Goal: Find specific page/section: Find specific page/section

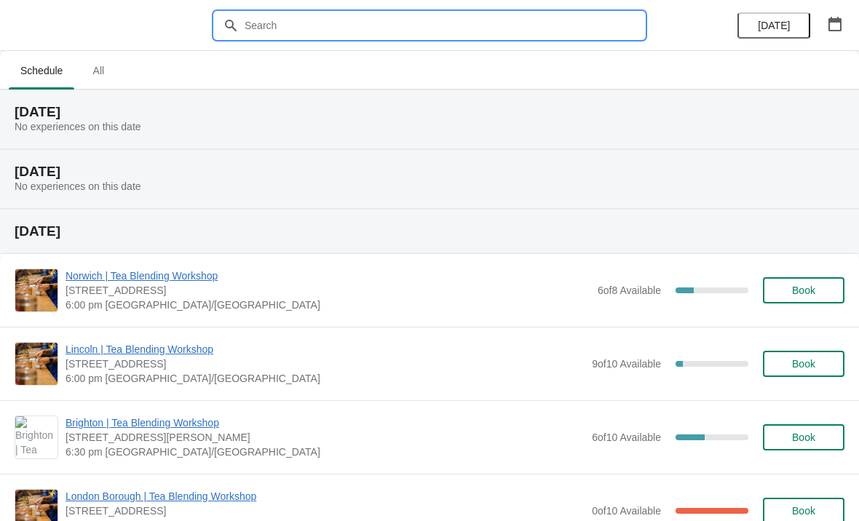
click at [334, 25] on input "text" at bounding box center [444, 25] width 400 height 26
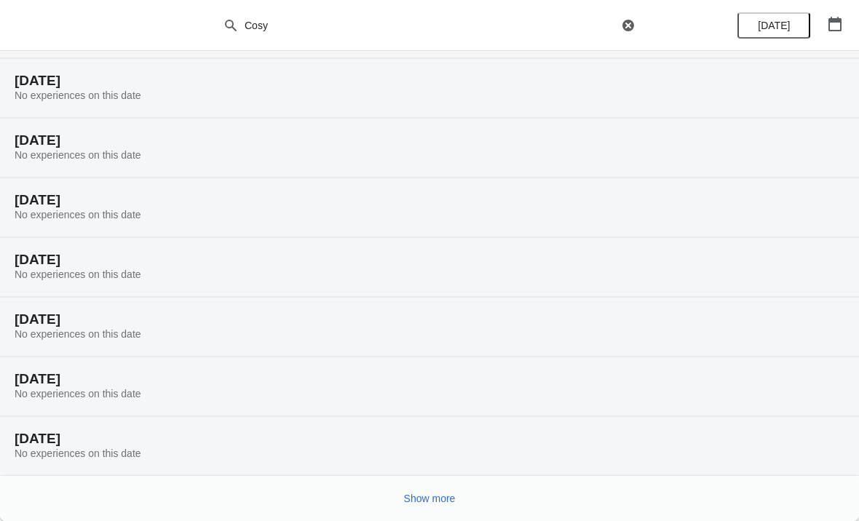
scroll to position [91, 0]
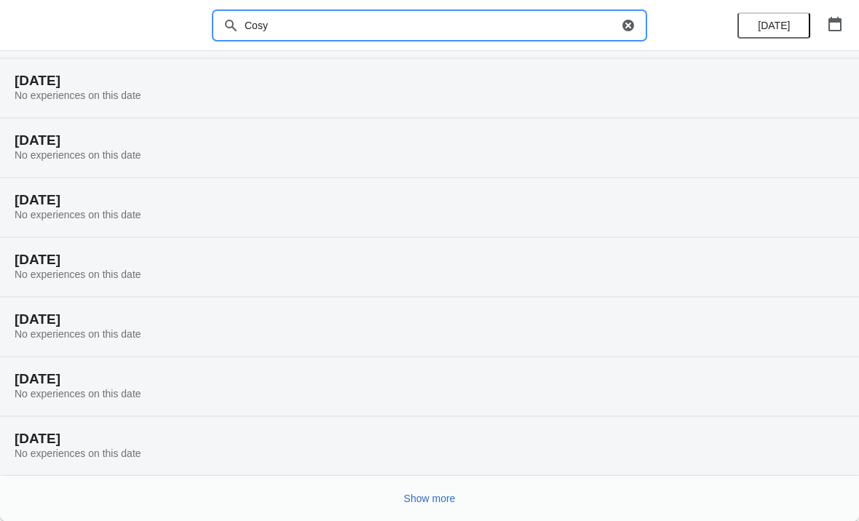
type input "Cosy"
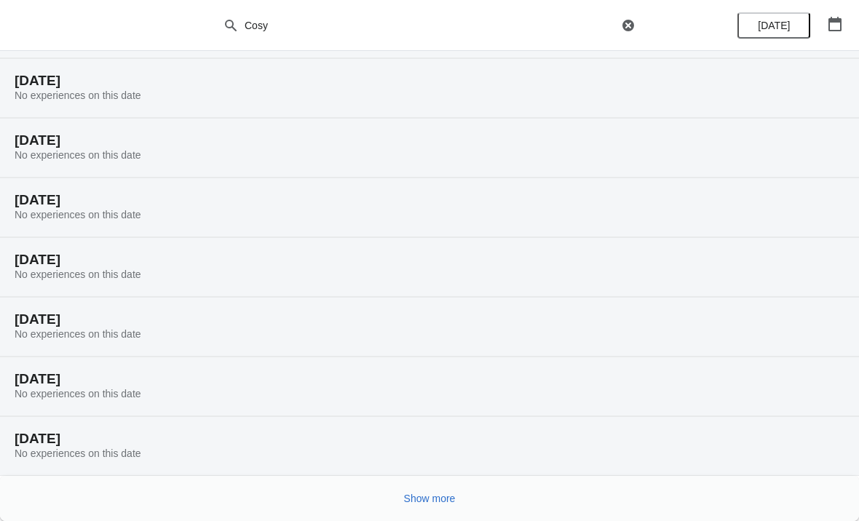
click at [462, 500] on button "Show more" at bounding box center [429, 499] width 63 height 26
click at [461, 497] on button "Show more" at bounding box center [429, 499] width 63 height 26
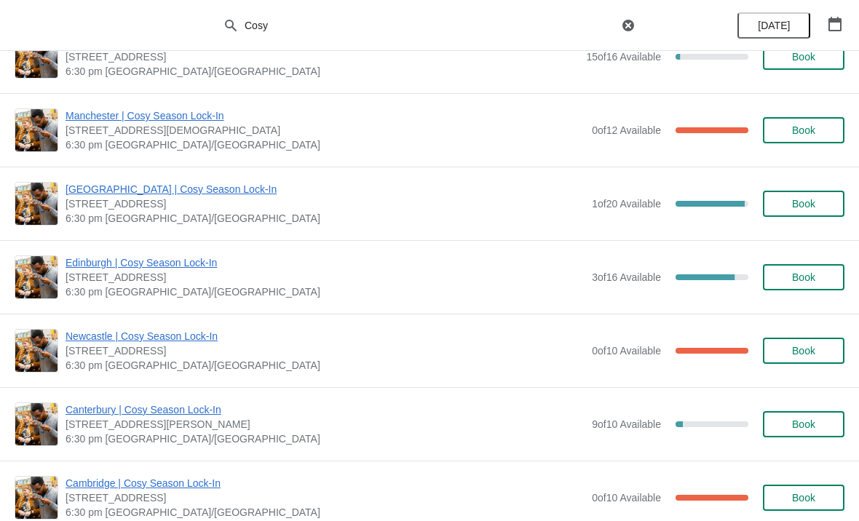
scroll to position [2311, 0]
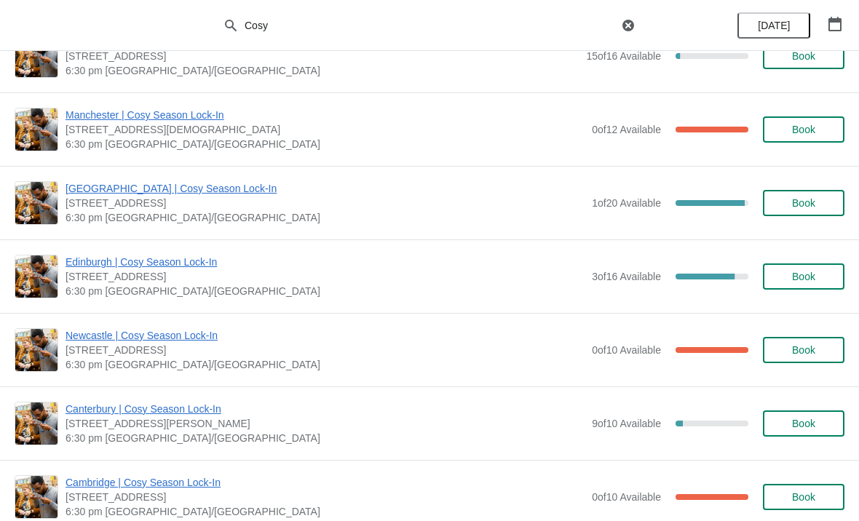
click at [629, 23] on icon "button" at bounding box center [629, 26] width 12 height 12
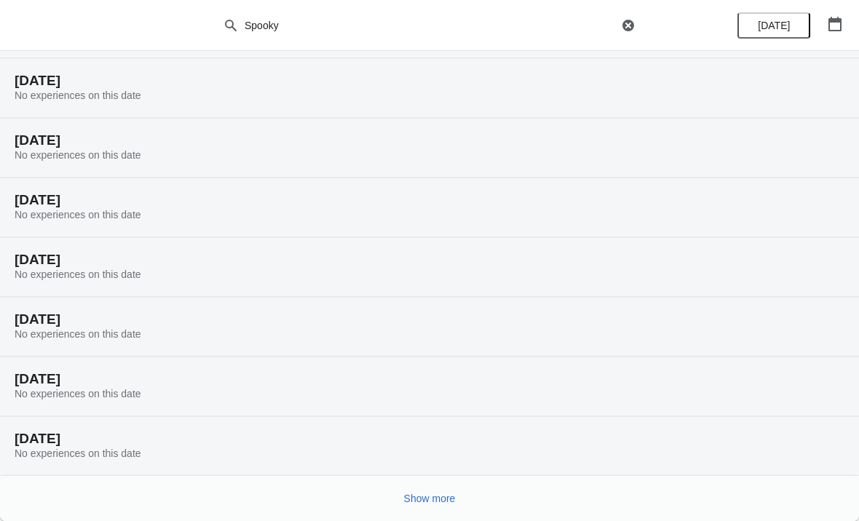
scroll to position [91, 0]
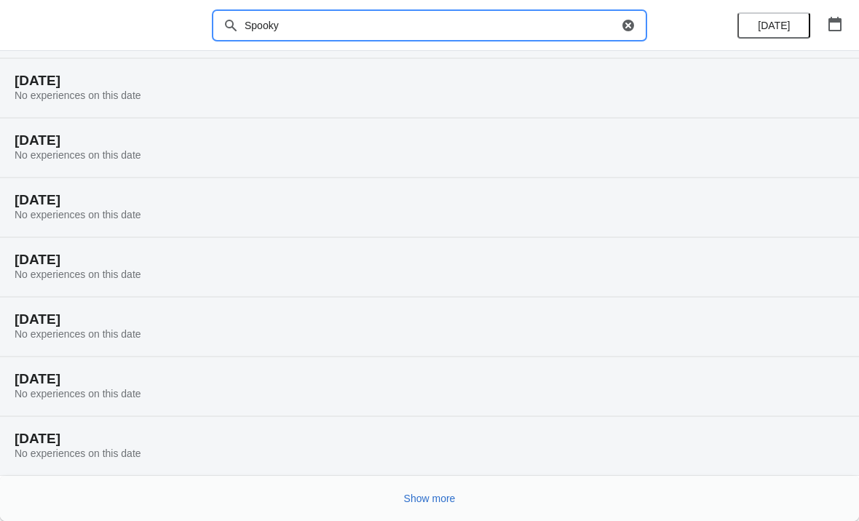
click at [414, 34] on input "Spooky" at bounding box center [431, 25] width 374 height 26
type input "Spooky"
click at [485, 501] on div "Show more" at bounding box center [424, 493] width 842 height 28
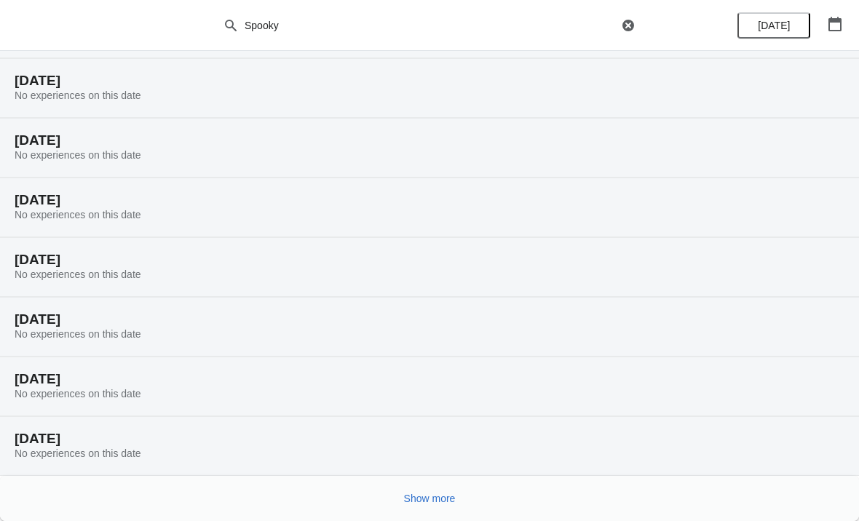
click at [429, 496] on span "Show more" at bounding box center [430, 499] width 52 height 12
click at [443, 501] on span "Show more" at bounding box center [430, 499] width 52 height 12
click at [459, 499] on button "Show more" at bounding box center [429, 499] width 63 height 26
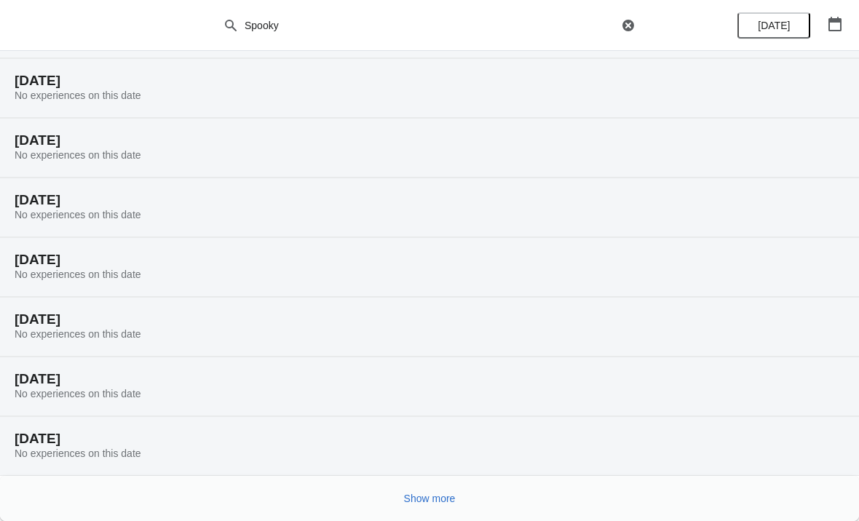
click at [446, 497] on span "Show more" at bounding box center [430, 499] width 52 height 12
click at [460, 491] on button "Show more" at bounding box center [429, 499] width 63 height 26
click at [457, 496] on button "Show more" at bounding box center [429, 499] width 63 height 26
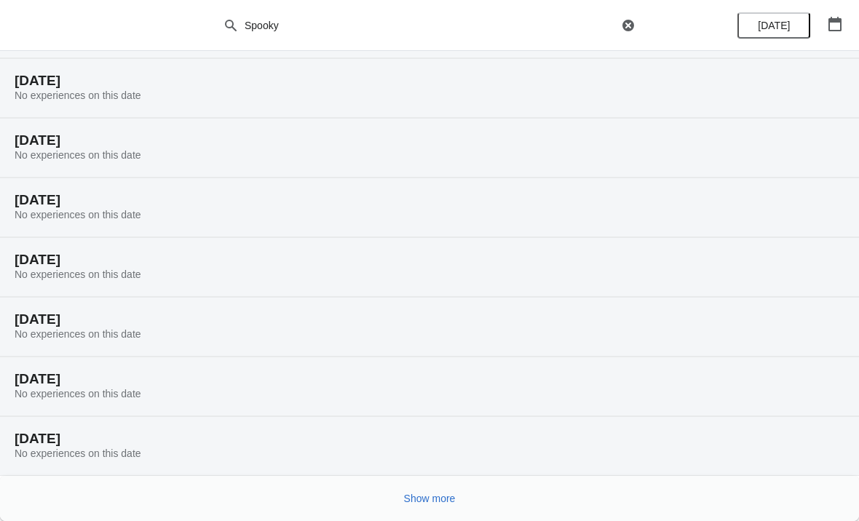
scroll to position [2957, 0]
click at [459, 493] on button "Show more" at bounding box center [429, 499] width 63 height 26
click at [410, 497] on span "Show more" at bounding box center [430, 499] width 52 height 12
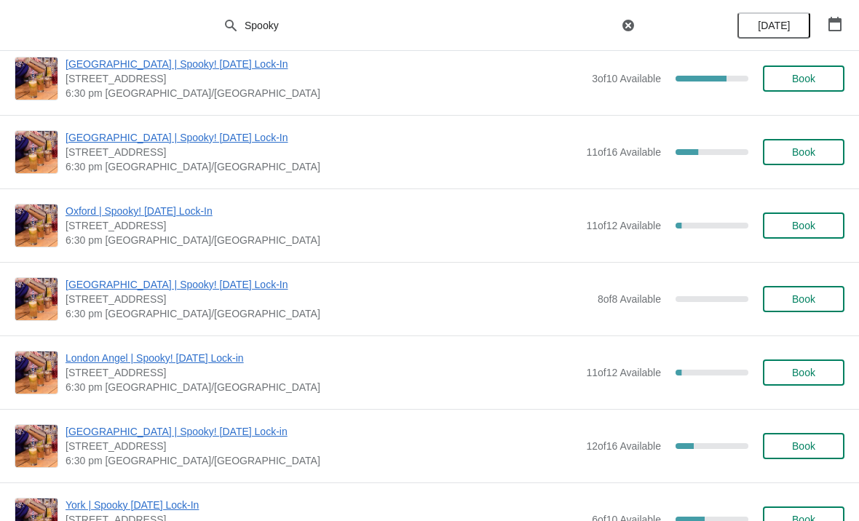
scroll to position [4939, 0]
